Goal: Task Accomplishment & Management: Manage account settings

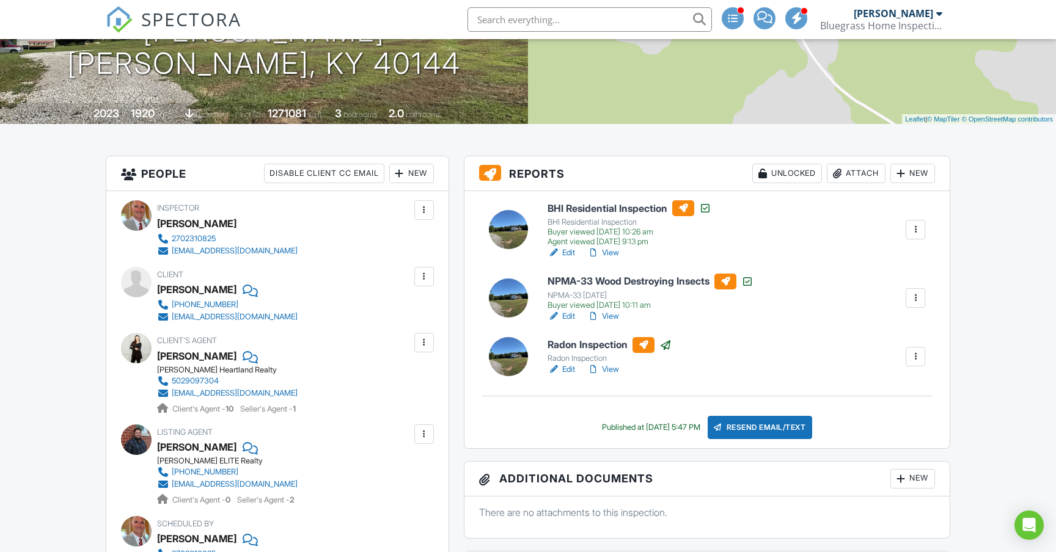
scroll to position [207, 0]
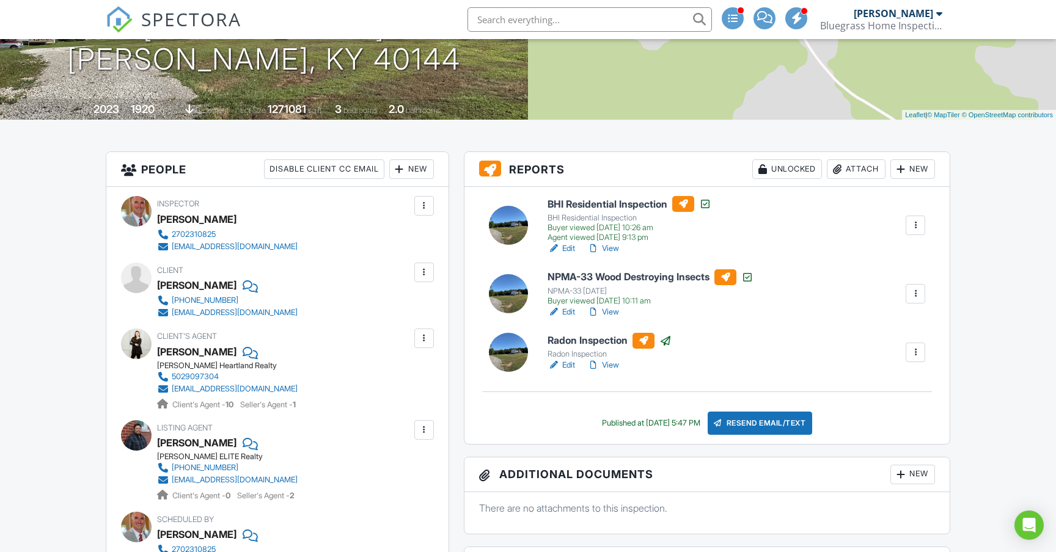
click at [856, 169] on div "Attach" at bounding box center [856, 169] width 59 height 20
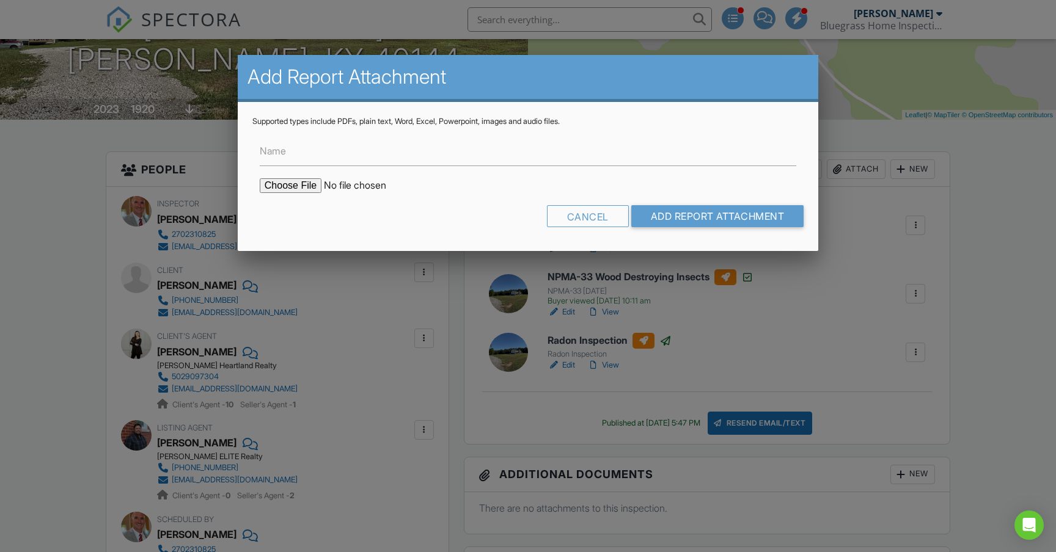
click at [288, 185] on input "file" at bounding box center [364, 185] width 208 height 15
type input "C:\fakepath\Radon Report.pdf"
click at [318, 147] on input "Name" at bounding box center [528, 151] width 536 height 30
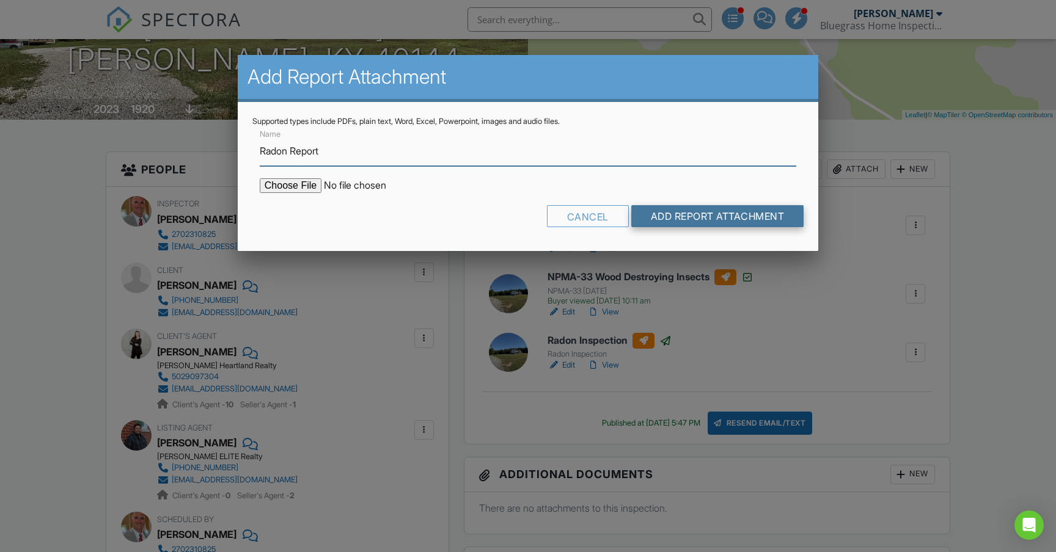
type input "Radon Report"
click at [713, 216] on input "Add Report Attachment" at bounding box center [717, 216] width 173 height 22
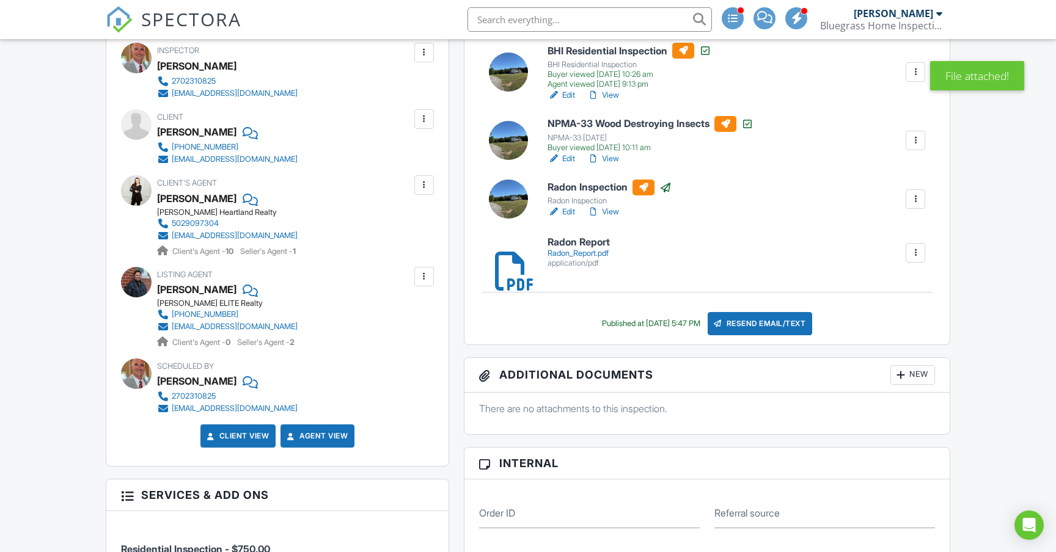
scroll to position [378, 0]
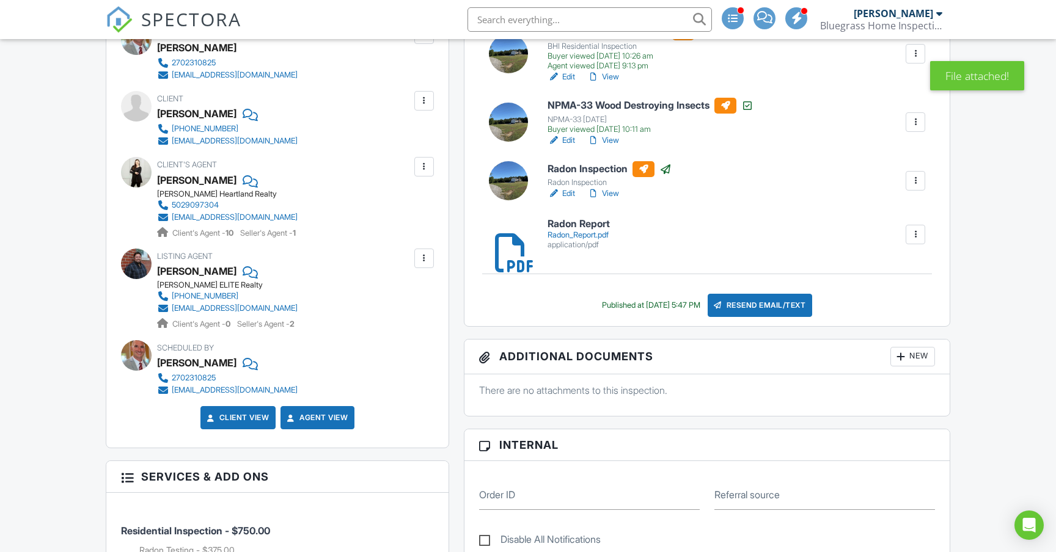
click at [915, 353] on div "New" at bounding box center [912, 357] width 45 height 20
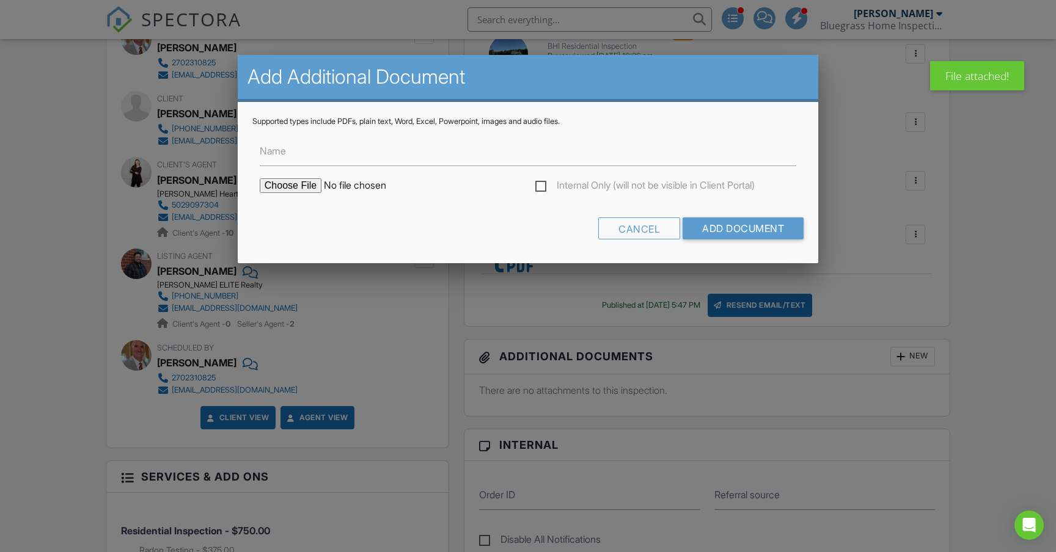
click at [285, 186] on input "file" at bounding box center [364, 185] width 208 height 15
type input "C:\fakepath\Radon Report.pdf"
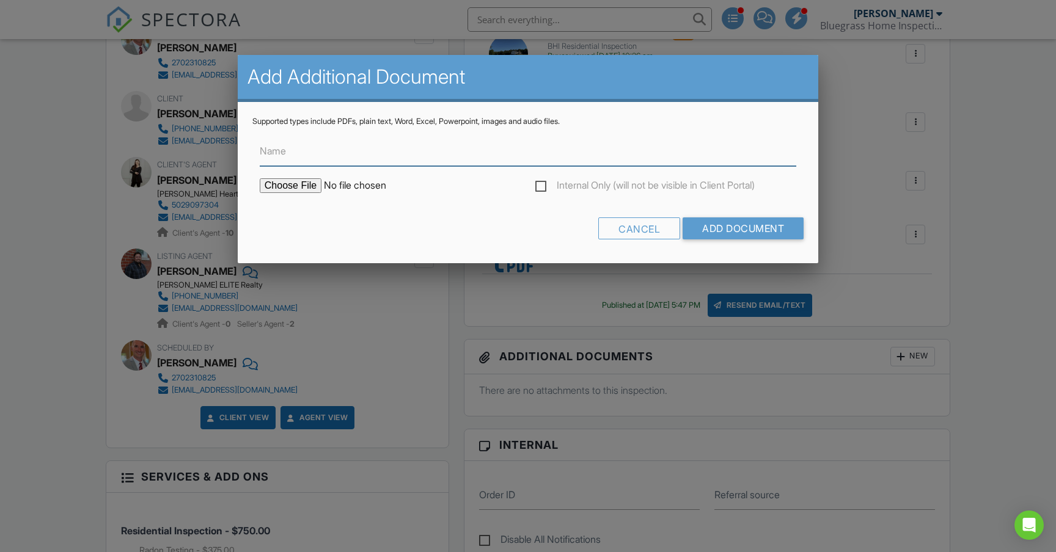
click at [301, 156] on input "Name" at bounding box center [528, 151] width 536 height 30
type input "Radon Report"
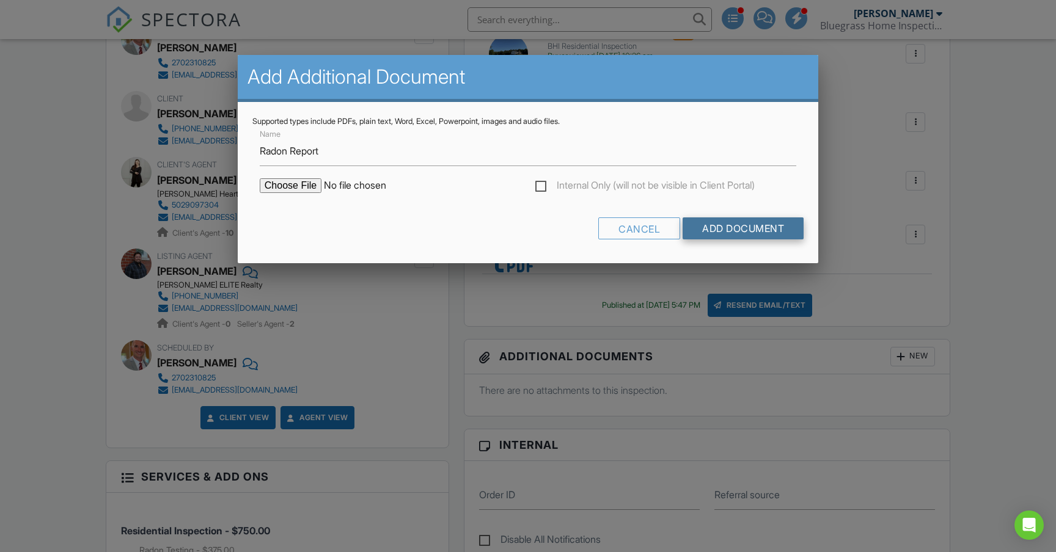
click at [747, 233] on input "Add Document" at bounding box center [742, 228] width 121 height 22
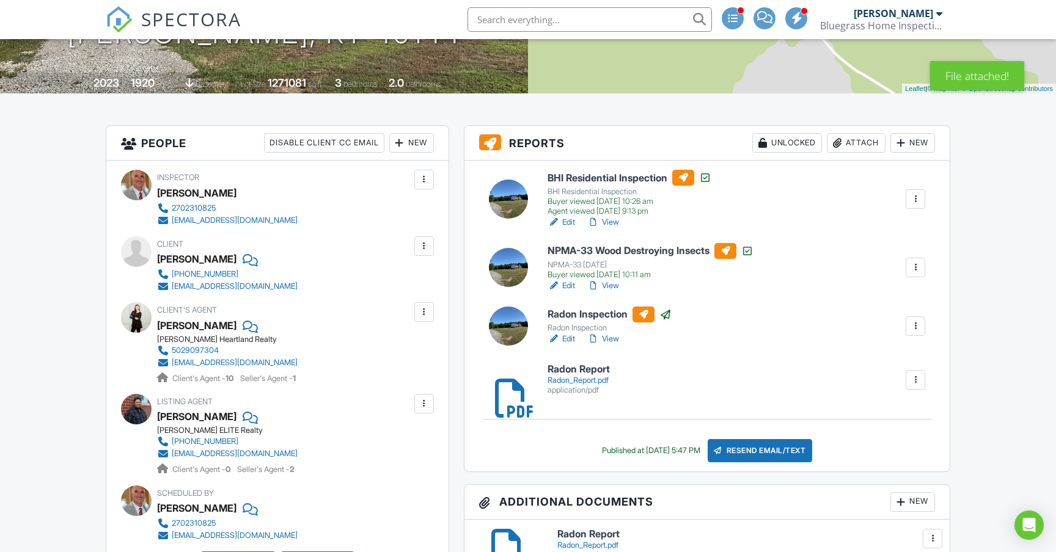
scroll to position [245, 0]
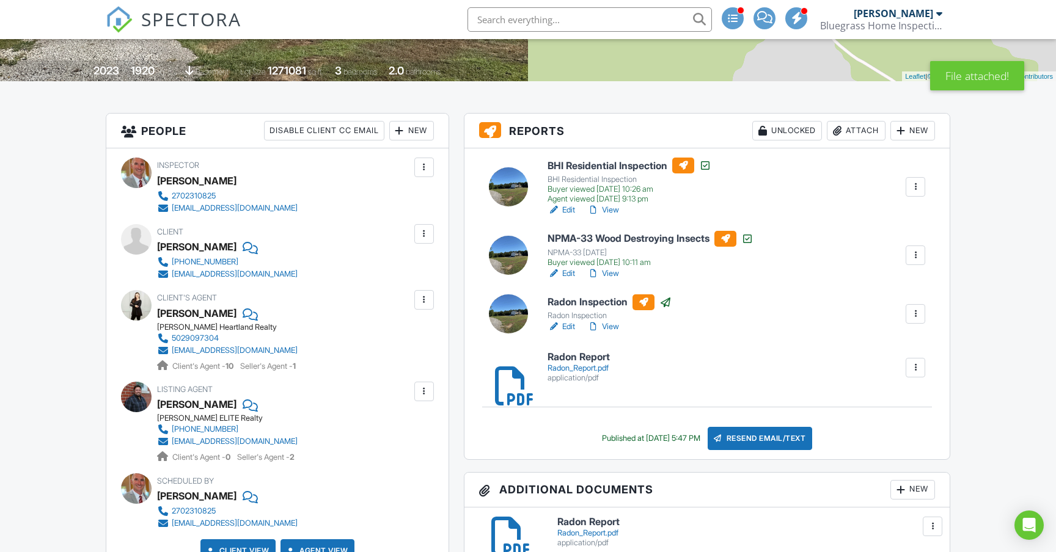
click at [580, 367] on div "Radon_Report.pdf" at bounding box center [578, 369] width 62 height 10
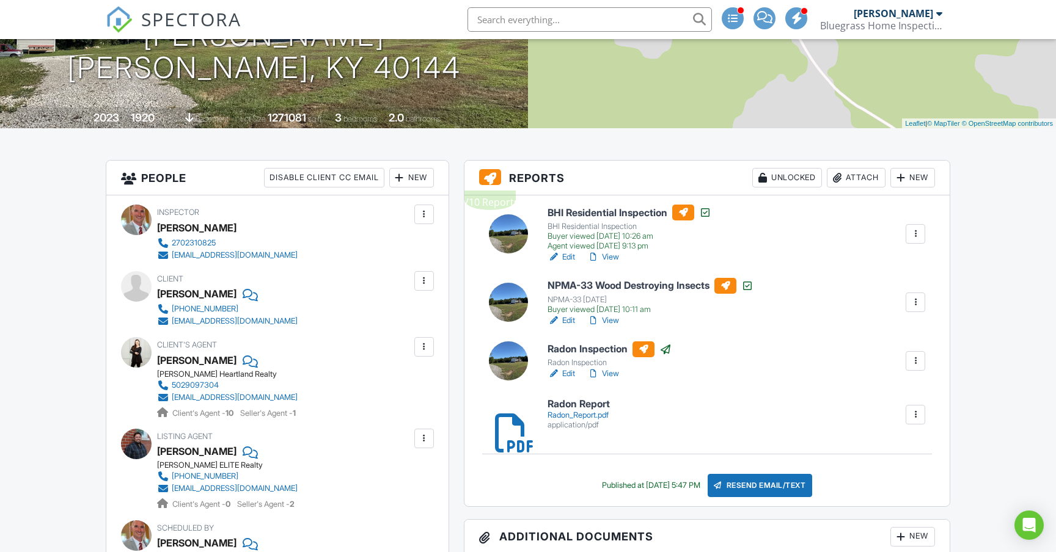
scroll to position [249, 0]
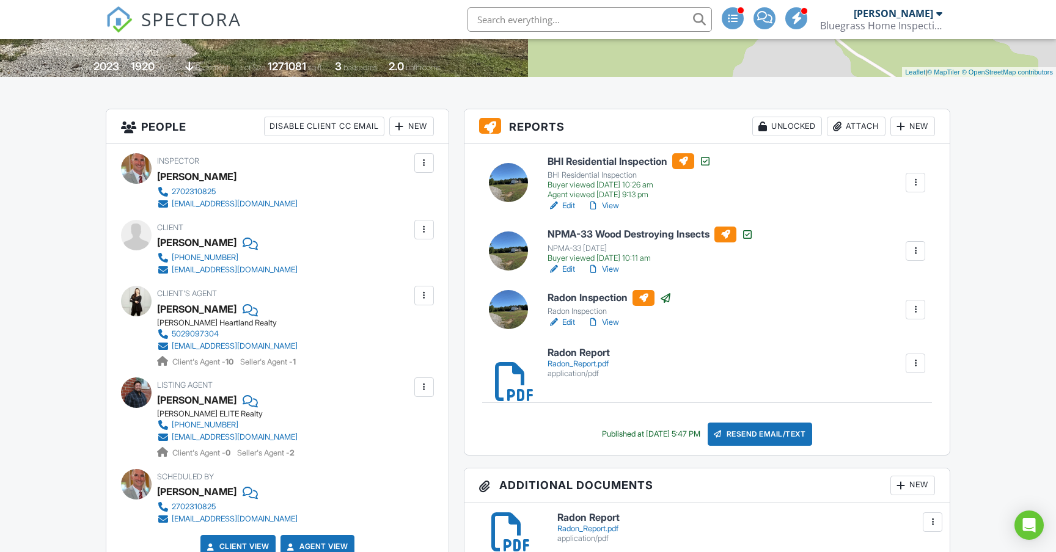
click at [919, 362] on div at bounding box center [915, 363] width 12 height 12
click at [922, 397] on link "Delete" at bounding box center [907, 396] width 45 height 13
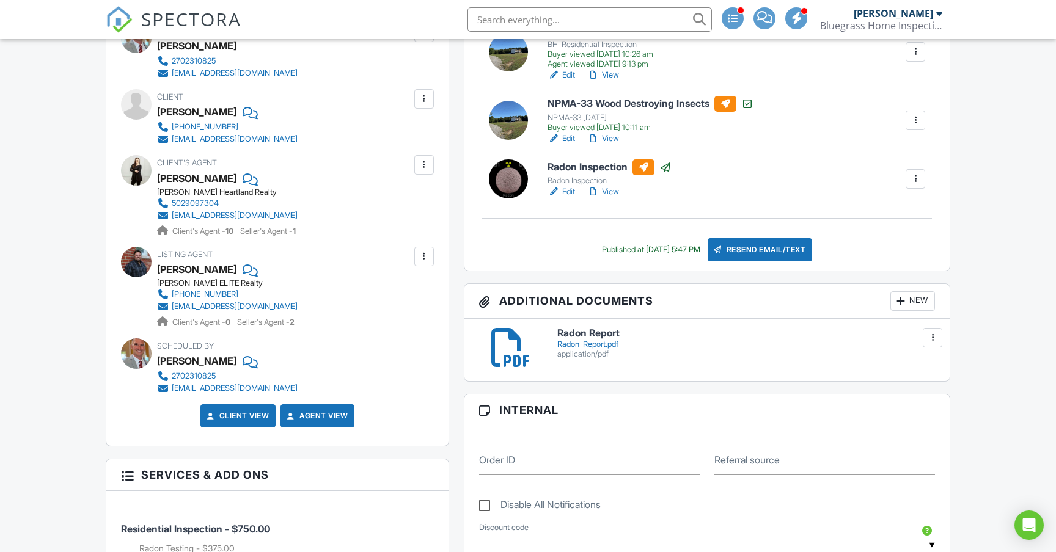
scroll to position [383, 0]
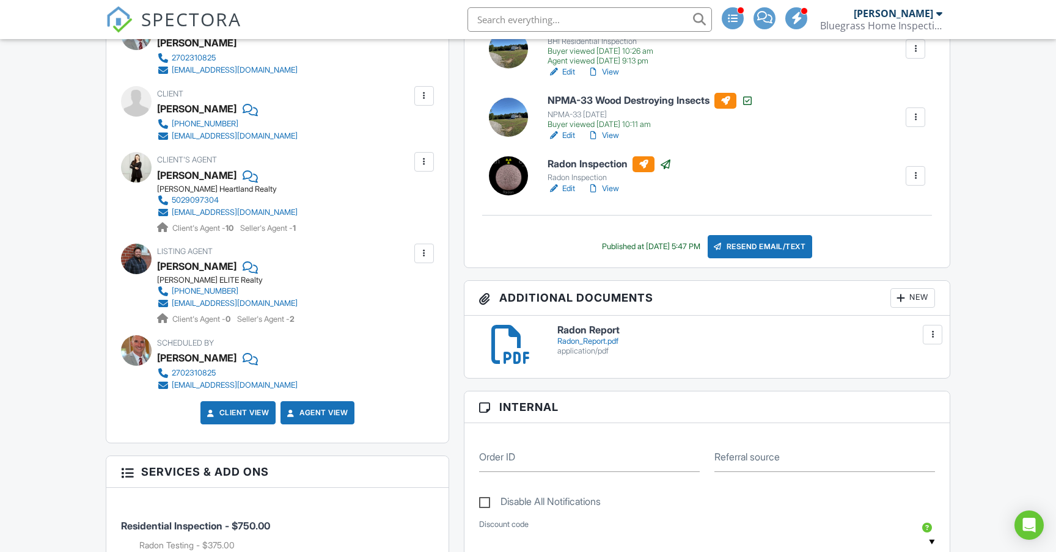
click at [935, 335] on div at bounding box center [932, 335] width 12 height 12
click at [916, 389] on link "Delete" at bounding box center [907, 388] width 45 height 13
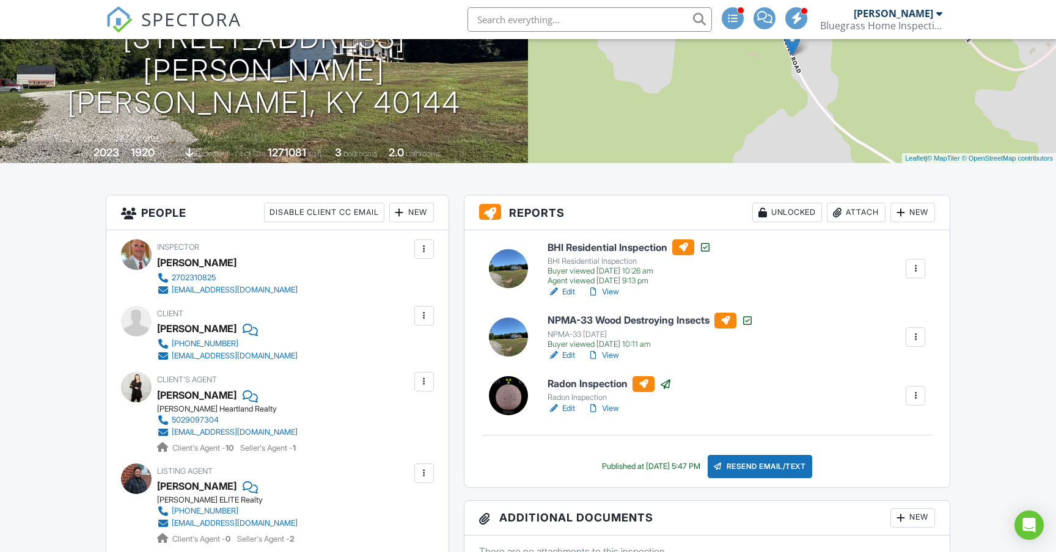
scroll to position [174, 0]
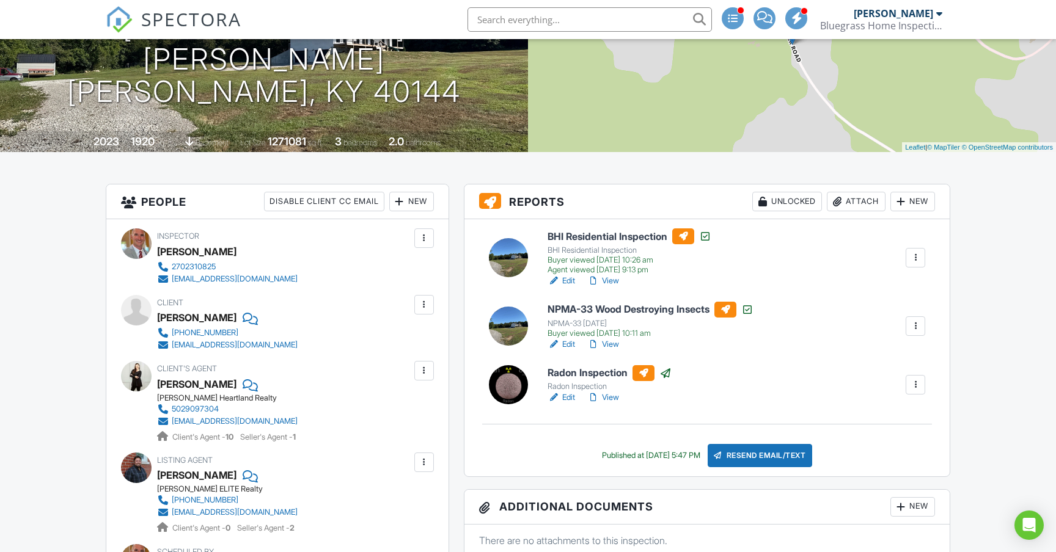
click at [857, 201] on div "Attach" at bounding box center [856, 202] width 59 height 20
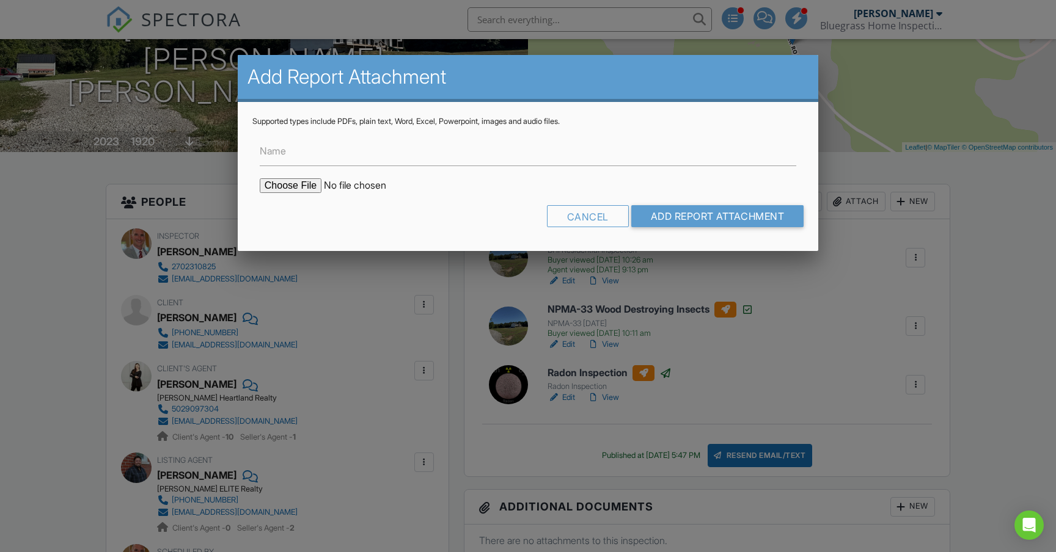
click at [294, 186] on input "file" at bounding box center [364, 185] width 208 height 15
type input "C:\fakepath\Radon Report.pdf"
click at [316, 153] on input "Name" at bounding box center [528, 151] width 536 height 30
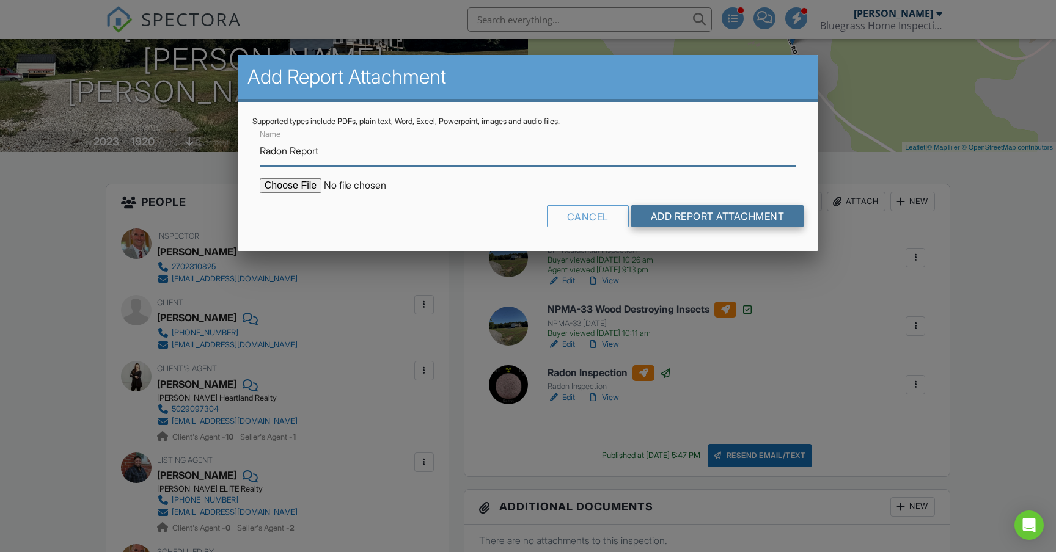
type input "Radon Report"
click at [714, 214] on input "Add Report Attachment" at bounding box center [717, 216] width 173 height 22
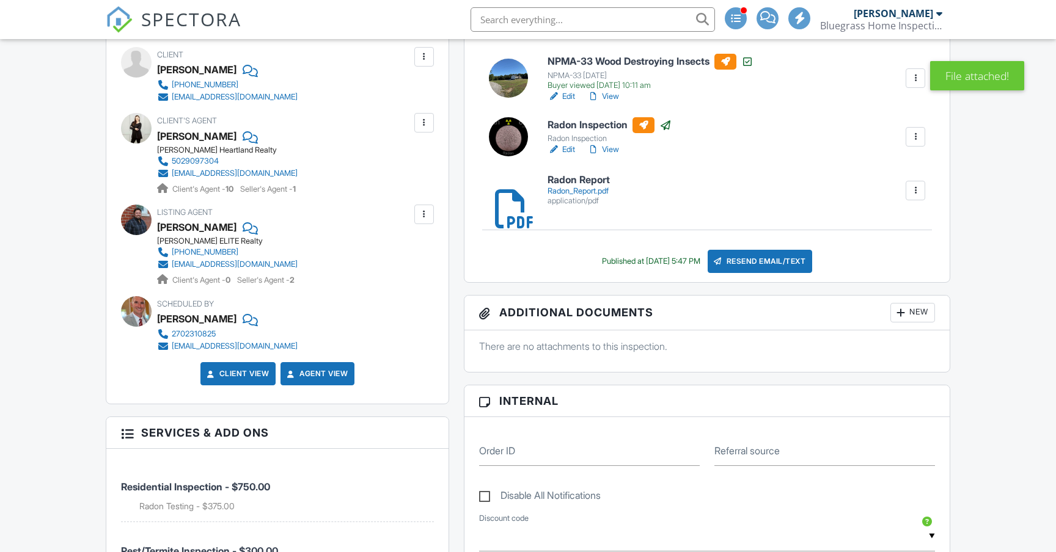
scroll to position [422, 0]
click at [913, 313] on div "New" at bounding box center [912, 313] width 45 height 20
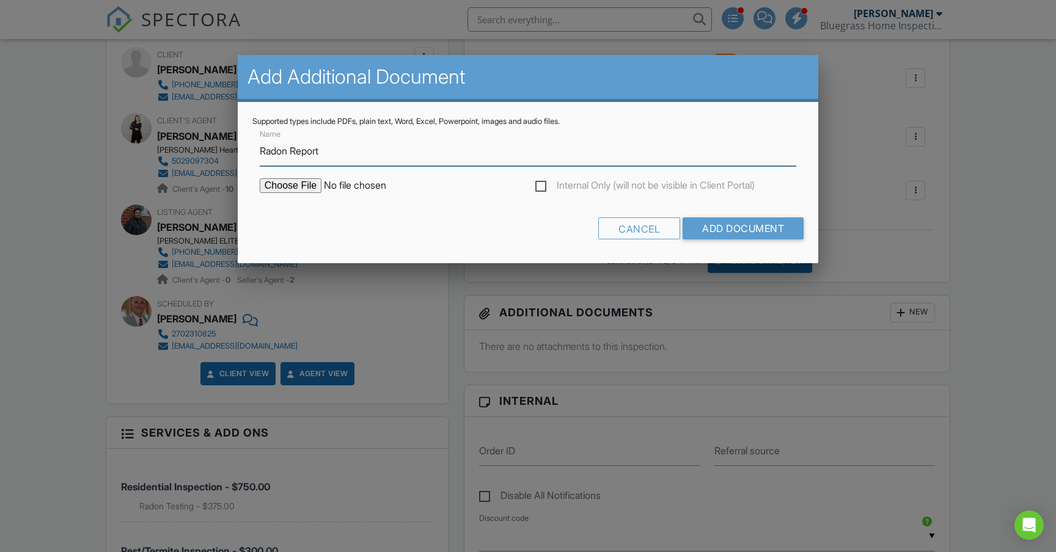
type input "Radon Report"
click at [386, 236] on div "Cancel Add Document" at bounding box center [527, 232] width 551 height 31
click at [309, 188] on input "file" at bounding box center [364, 185] width 208 height 15
type input "C:\fakepath\Radon Report.pdf"
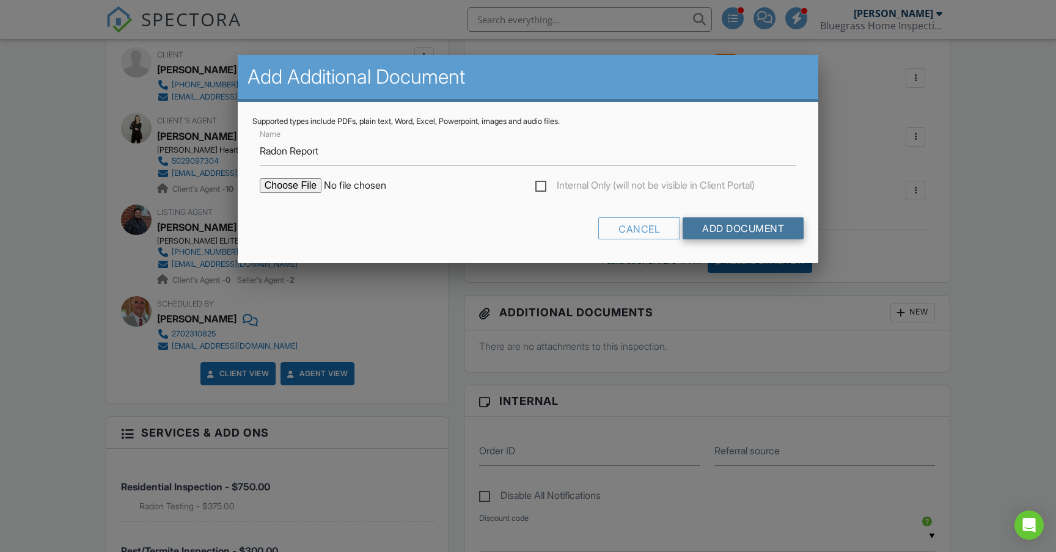
click at [755, 227] on input "Add Document" at bounding box center [742, 228] width 121 height 22
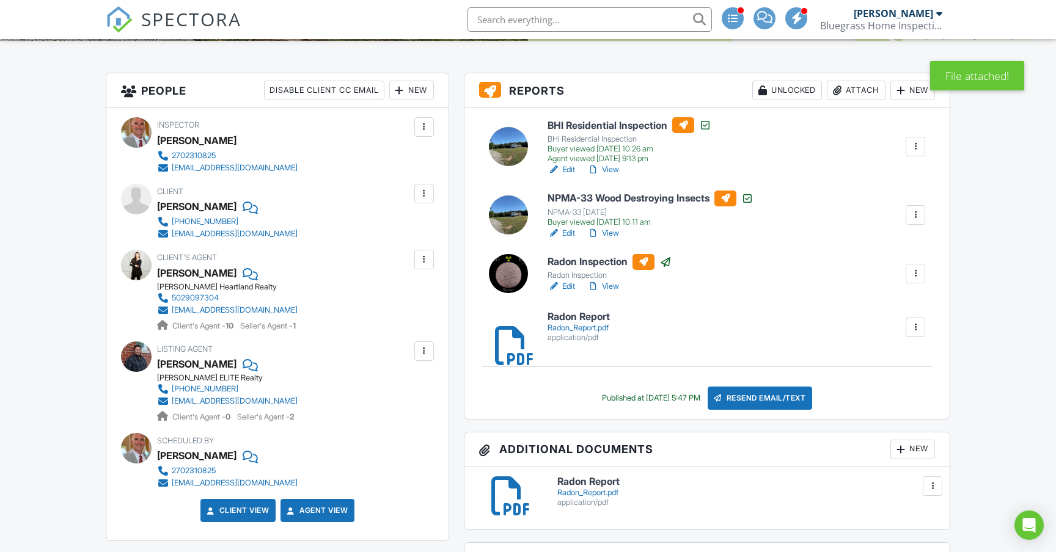
click at [587, 326] on div "Radon_Report.pdf" at bounding box center [578, 328] width 62 height 10
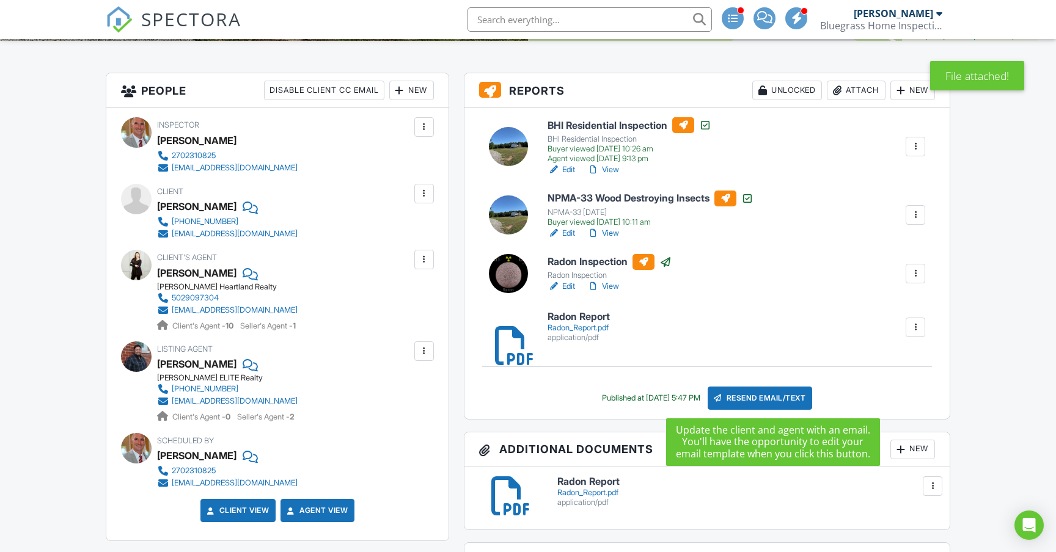
click at [778, 398] on div "Resend Email/Text" at bounding box center [759, 398] width 105 height 23
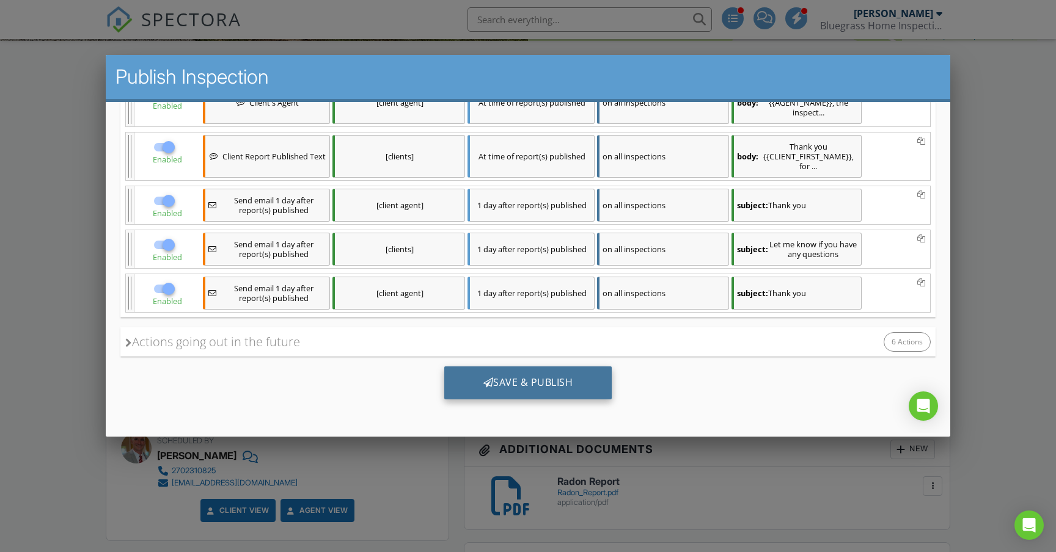
scroll to position [357, 0]
click at [586, 385] on div "Save & Publish" at bounding box center [528, 383] width 168 height 33
